Goal: Find specific page/section: Find specific page/section

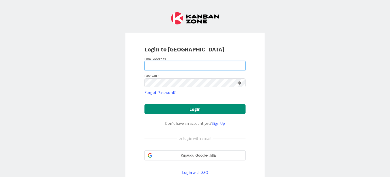
click at [147, 64] on input "email" at bounding box center [195, 65] width 101 height 9
type input "[EMAIL_ADDRESS][DOMAIN_NAME]"
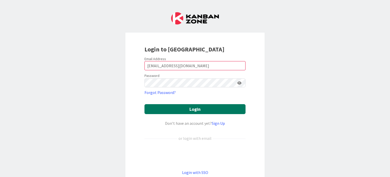
click at [163, 109] on button "Login" at bounding box center [195, 109] width 101 height 10
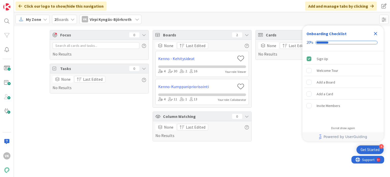
click at [45, 19] on icon at bounding box center [45, 19] width 4 height 4
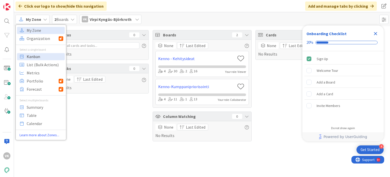
click at [32, 58] on span "Kanban" at bounding box center [45, 57] width 37 height 8
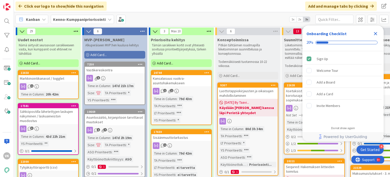
click at [68, 18] on b "Kenno-Kumppanipriorisointi" at bounding box center [79, 19] width 53 height 5
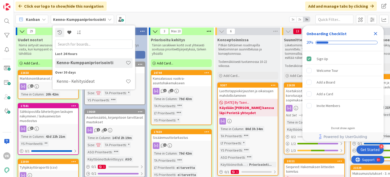
click at [62, 43] on input "text" at bounding box center [93, 43] width 77 height 9
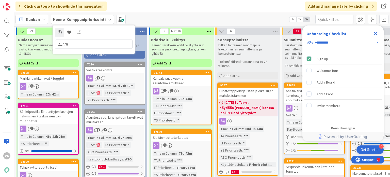
type input "21778"
drag, startPoint x: 68, startPoint y: 44, endPoint x: 51, endPoint y: 45, distance: 16.9
click at [43, 45] on div "Click our logo to show/hide this navigation Add and manage tabs by clicking Kan…" at bounding box center [202, 88] width 376 height 177
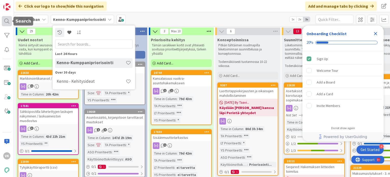
click at [8, 23] on div at bounding box center [7, 21] width 10 height 10
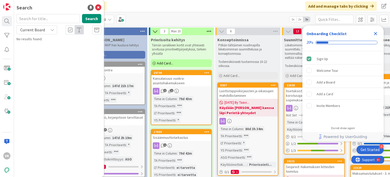
click at [39, 15] on input "text" at bounding box center [49, 18] width 64 height 9
drag, startPoint x: 39, startPoint y: 28, endPoint x: 39, endPoint y: 34, distance: 6.1
click at [39, 28] on span "Current Board" at bounding box center [32, 29] width 25 height 5
click at [36, 50] on span "All Boards" at bounding box center [45, 51] width 53 height 8
click at [39, 18] on input "text" at bounding box center [49, 18] width 64 height 9
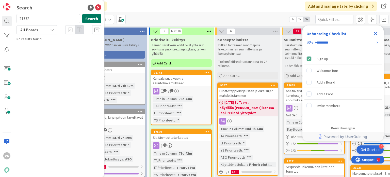
click at [97, 17] on button "Search" at bounding box center [91, 18] width 19 height 9
click at [46, 15] on input "21778" at bounding box center [49, 18] width 64 height 9
click at [46, 15] on input "21777" at bounding box center [49, 18] width 64 height 9
click at [46, 16] on input "21776" at bounding box center [49, 18] width 64 height 9
click at [46, 16] on input "21779" at bounding box center [49, 18] width 64 height 9
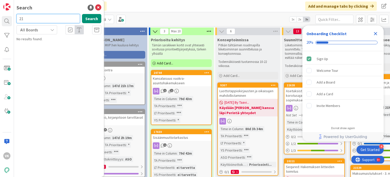
type input "2"
type input "22213"
click at [90, 18] on button "Search" at bounding box center [91, 18] width 19 height 9
click at [98, 7] on icon at bounding box center [98, 8] width 6 height 6
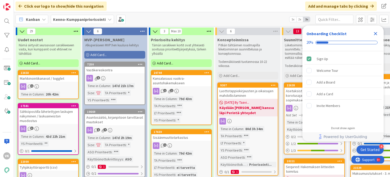
click at [376, 32] on icon "Close Checklist" at bounding box center [376, 33] width 6 height 6
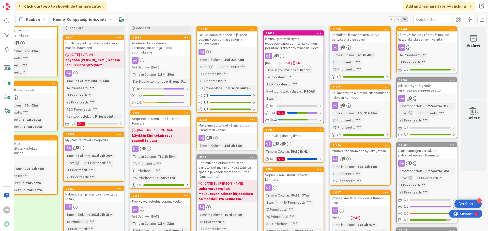
scroll to position [76, 158]
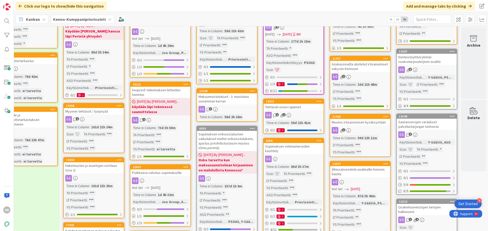
click at [220, 176] on div "Time in Column : 157d 1h 9m TA Prioriteetti : * LT Prioriteetti : *** YS Priori…" at bounding box center [226, 204] width 57 height 41
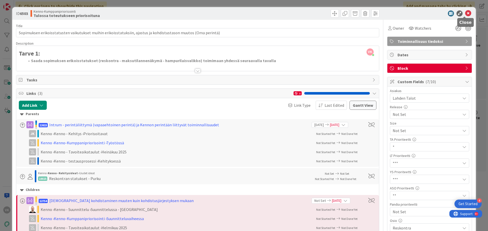
click at [390, 13] on icon at bounding box center [468, 13] width 6 height 6
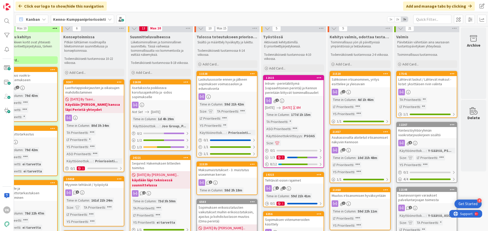
scroll to position [0, 158]
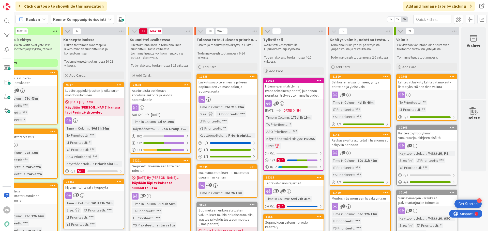
click at [348, 141] on div "Asukassivuilta aloitetut irtisanomiset näkyviin Kennoon" at bounding box center [360, 142] width 60 height 11
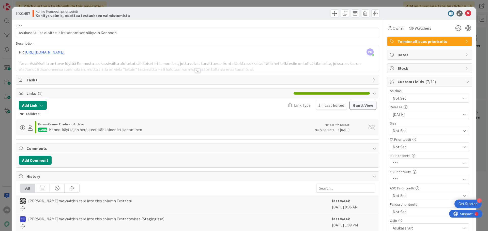
click at [195, 73] on div at bounding box center [198, 71] width 6 height 4
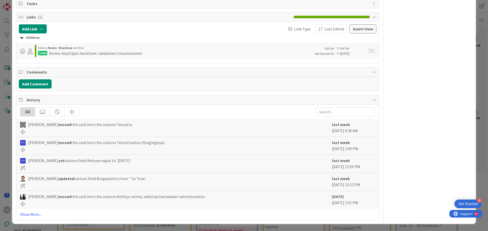
scroll to position [420, 0]
click at [27, 176] on link "Show More..." at bounding box center [197, 215] width 355 height 6
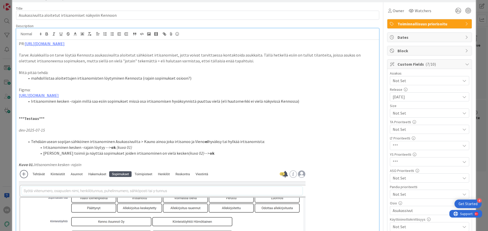
scroll to position [0, 0]
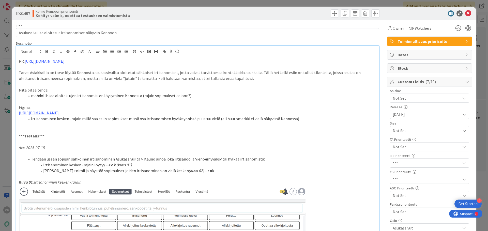
click at [390, 134] on span "Not Set" at bounding box center [425, 130] width 65 height 7
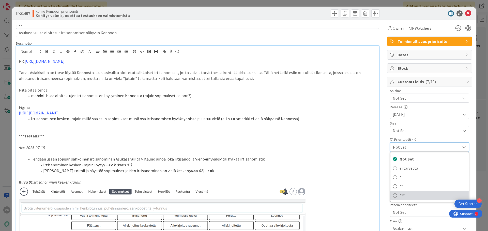
click at [390, 176] on span "***" at bounding box center [432, 196] width 67 height 8
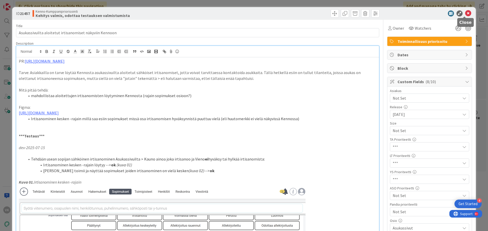
click at [390, 12] on icon at bounding box center [468, 13] width 6 height 6
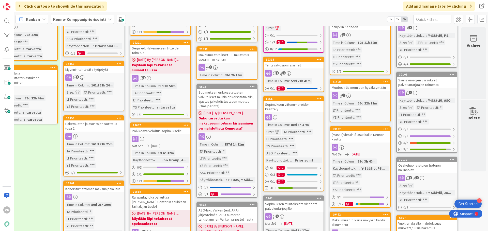
scroll to position [127, 158]
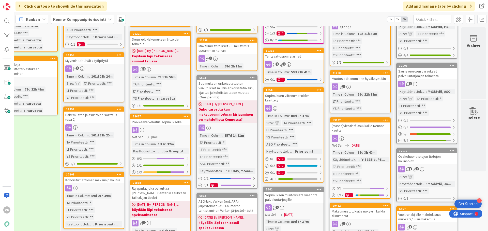
click at [370, 79] on div "Muutos irtisanomisen hyväksyntään" at bounding box center [360, 78] width 60 height 7
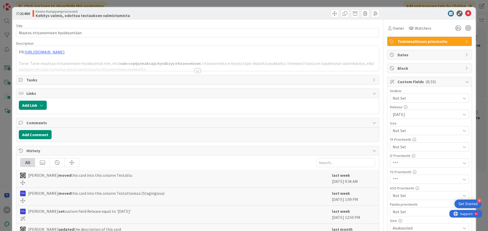
click at [195, 71] on div at bounding box center [198, 71] width 6 height 4
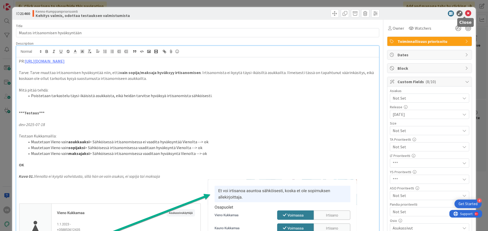
click at [390, 13] on icon at bounding box center [468, 13] width 6 height 6
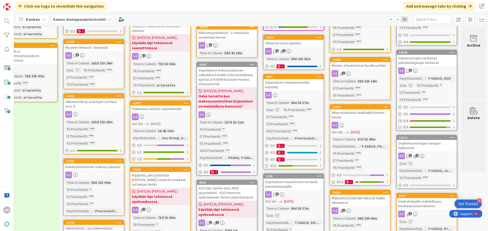
scroll to position [152, 158]
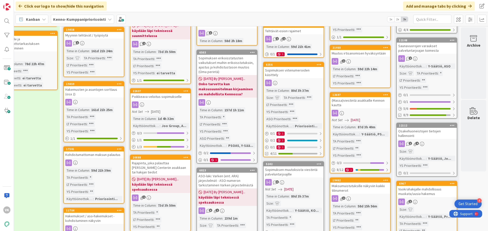
click at [359, 101] on div "(Massa)viestintä asukkaille Kennon kautta" at bounding box center [360, 102] width 60 height 11
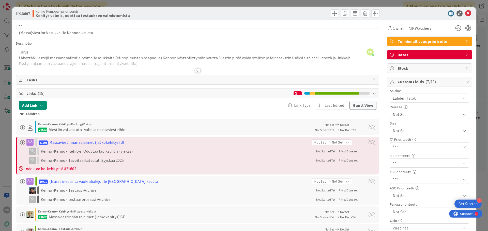
click at [195, 71] on div at bounding box center [198, 71] width 6 height 4
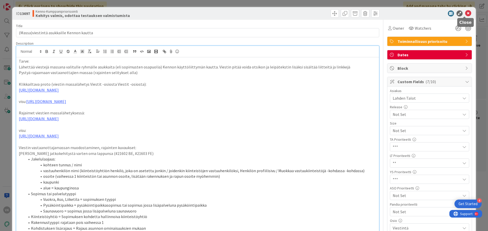
click at [390, 12] on icon at bounding box center [468, 13] width 6 height 6
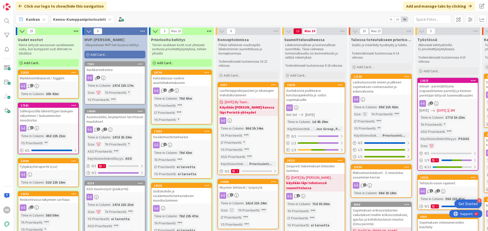
click at [66, 19] on b "Kenno-Kumppanipriorisointi" at bounding box center [79, 19] width 53 height 5
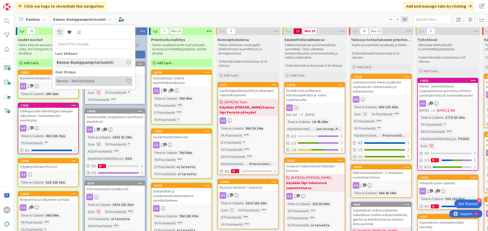
click at [62, 82] on h4 "Kenno - Kehitysideat" at bounding box center [91, 81] width 69 height 5
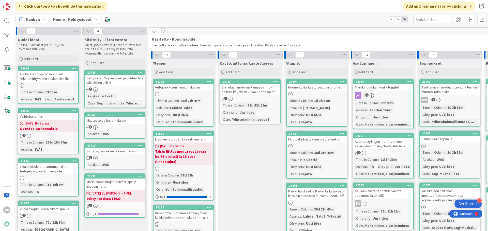
click at [74, 18] on b "Kenno - Kehitysideat" at bounding box center [72, 19] width 39 height 5
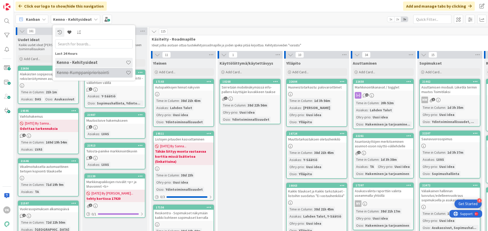
click at [72, 73] on h4 "Kenno-Kumppanipriorisointi" at bounding box center [91, 72] width 69 height 5
